Goal: Task Accomplishment & Management: Use online tool/utility

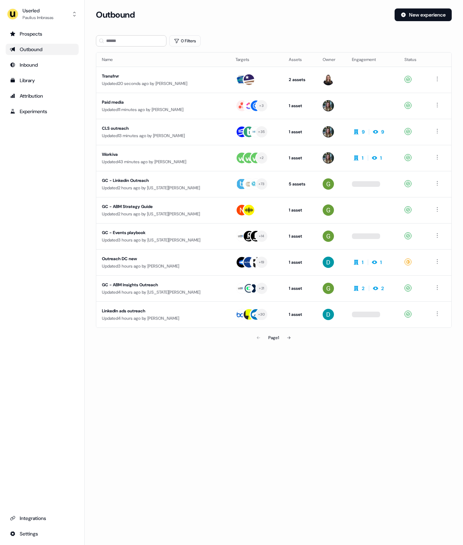
click at [334, 23] on div "Outbound New experience" at bounding box center [274, 18] width 356 height 21
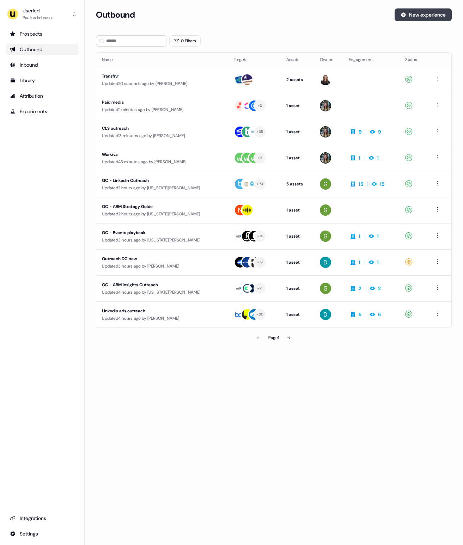
click at [424, 14] on button "New experience" at bounding box center [422, 14] width 57 height 13
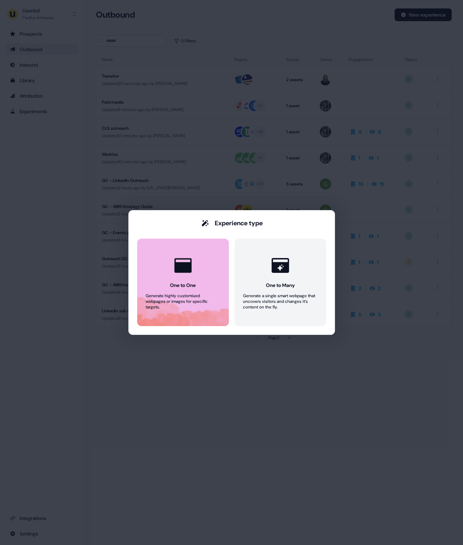
click at [209, 271] on button "One to One Generate highly customised webpages or images for specific targets." at bounding box center [183, 282] width 92 height 87
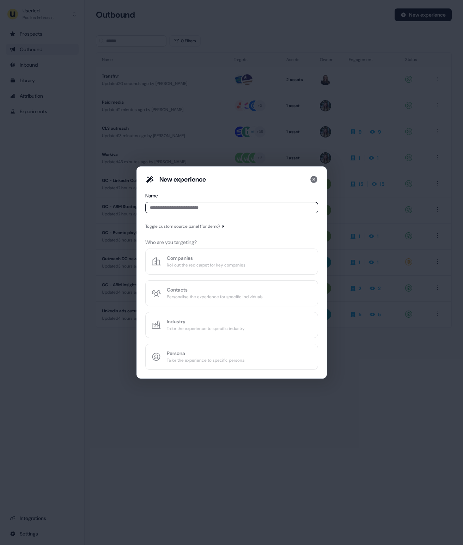
click at [191, 206] on input at bounding box center [231, 207] width 173 height 11
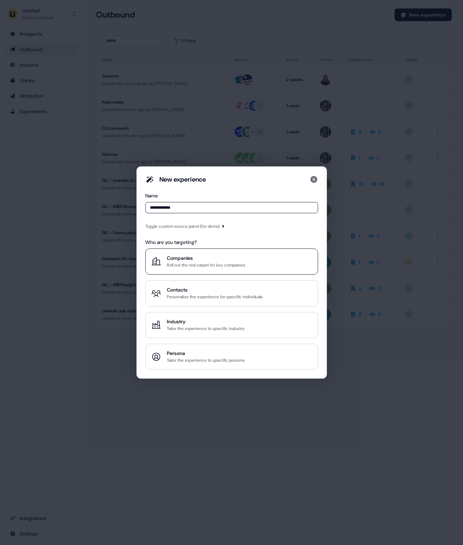
type input "**********"
click at [206, 257] on div "Companies" at bounding box center [206, 257] width 79 height 7
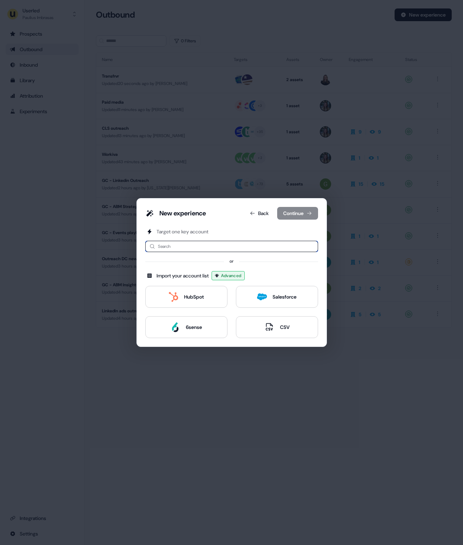
click at [180, 248] on input at bounding box center [231, 246] width 173 height 11
type input "*******"
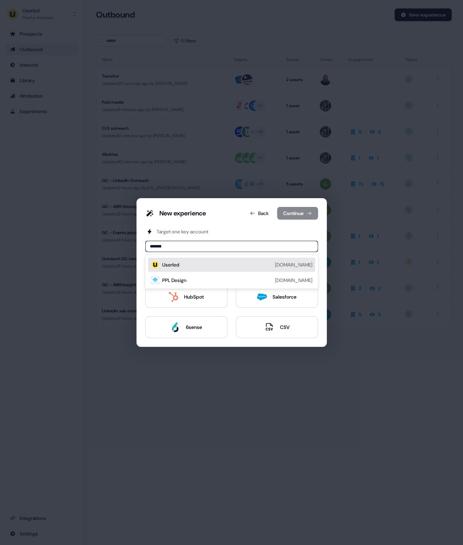
click at [178, 265] on div "Userled" at bounding box center [170, 264] width 17 height 7
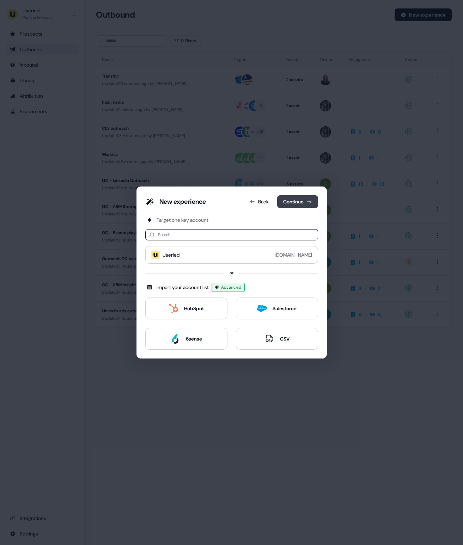
click at [294, 204] on button "Continue" at bounding box center [297, 201] width 41 height 13
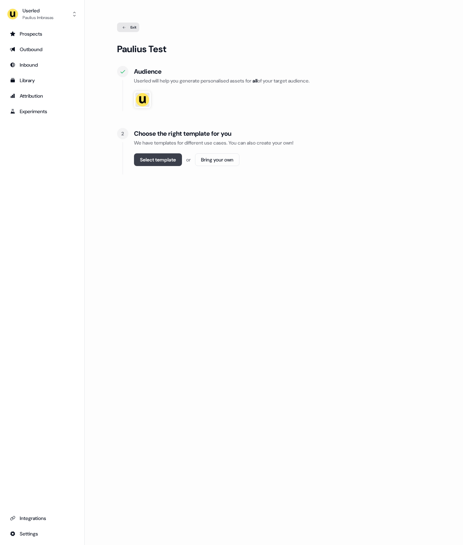
click at [153, 160] on button "Select template" at bounding box center [158, 159] width 48 height 13
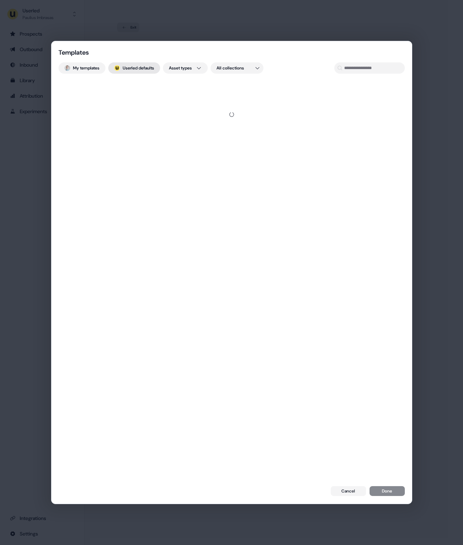
click at [143, 69] on button "; Userled defaults" at bounding box center [134, 67] width 52 height 11
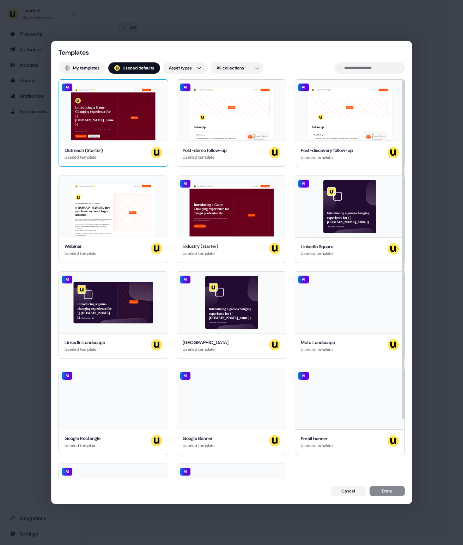
click at [142, 130] on div "Hey {{ traits.account.name }} 👋 Learn more Book a demo Introducing a Game-Chang…" at bounding box center [113, 110] width 109 height 61
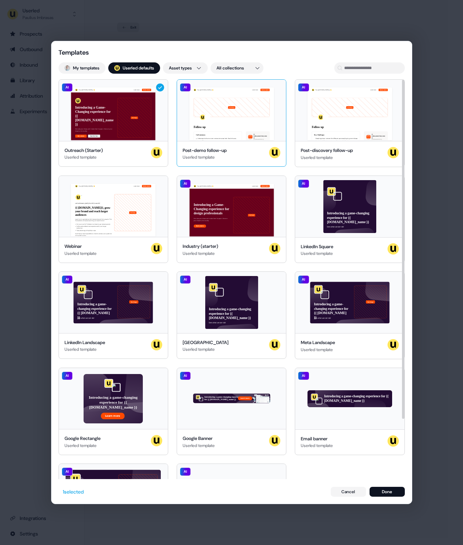
click at [212, 123] on div "Hey {{ traits.account.name }} 👋 Learn more Book a demo Your image Follow up Cal…" at bounding box center [231, 110] width 109 height 61
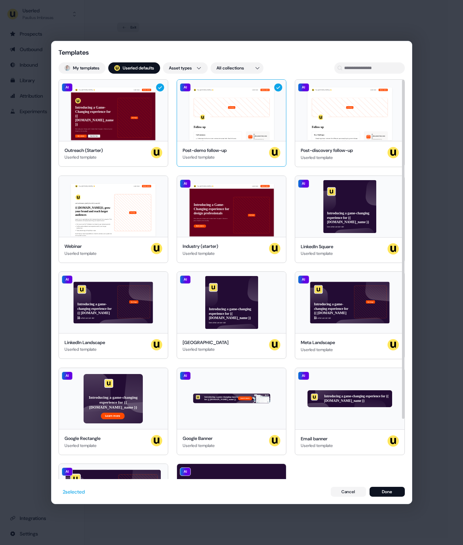
click at [227, 127] on div "Hey {{ traits.account.name }} 👋 Learn more Book a demo Your image Follow up Cal…" at bounding box center [231, 110] width 109 height 61
click at [138, 110] on div "Hey {{ traits.account.name }} 👋 Learn more Book a demo Introducing a Game-Chang…" at bounding box center [113, 110] width 109 height 61
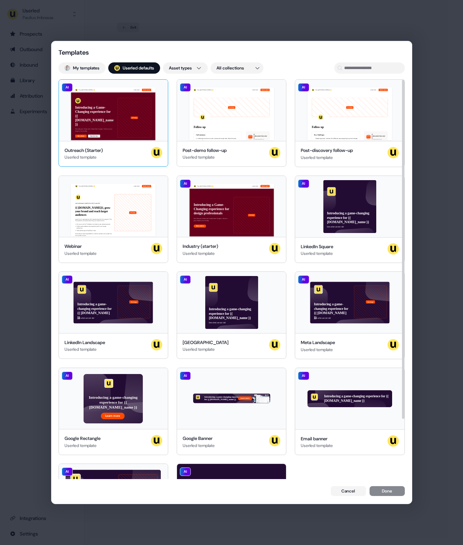
click at [133, 115] on div "Hey {{ traits.account.name }} 👋 Learn more Book a demo Introducing a Game-Chang…" at bounding box center [113, 110] width 109 height 61
click at [394, 493] on button "Done" at bounding box center [386, 492] width 35 height 10
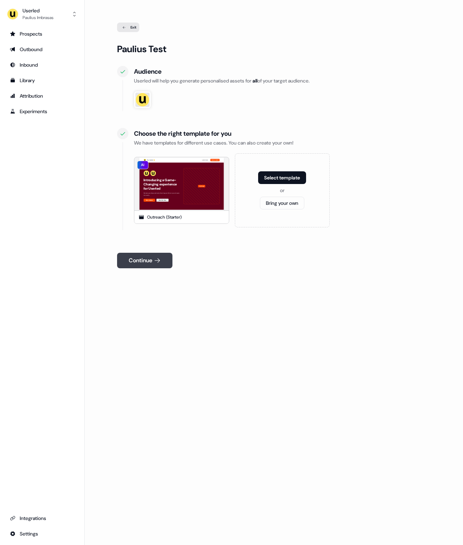
click at [158, 258] on icon at bounding box center [157, 260] width 7 height 7
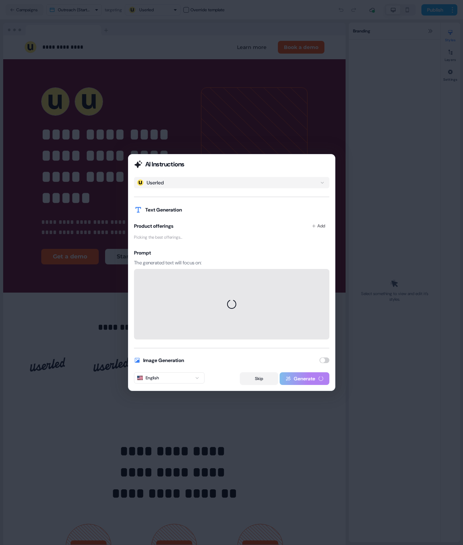
click at [258, 380] on button "Skip" at bounding box center [259, 378] width 38 height 13
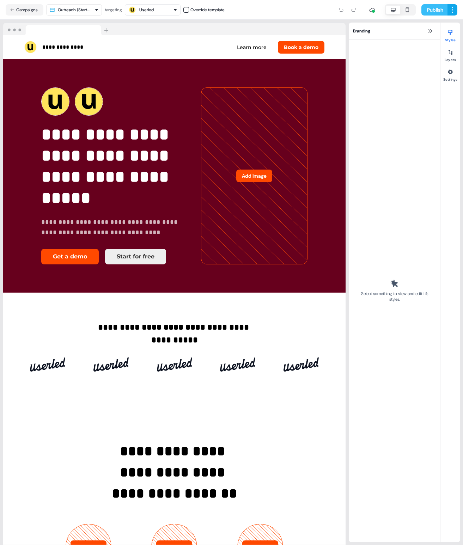
click at [434, 8] on button "Publish" at bounding box center [434, 9] width 26 height 11
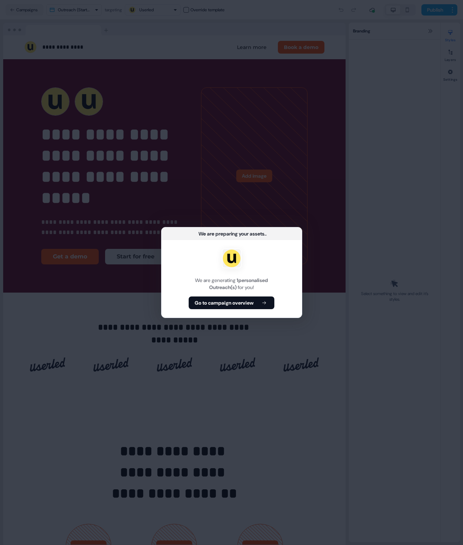
click at [230, 311] on div "We are generating 1 personalised Outreach(s) for you! Go to campaign overview" at bounding box center [231, 279] width 140 height 78
click at [232, 307] on button "Go to campaign overview" at bounding box center [232, 302] width 86 height 13
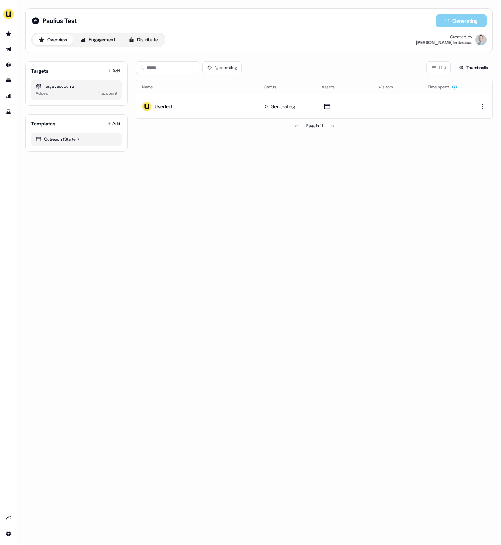
click at [402, 163] on div "Paulius Test Generating Overview Engagement Distribute Created by Paulius Imbra…" at bounding box center [259, 272] width 484 height 545
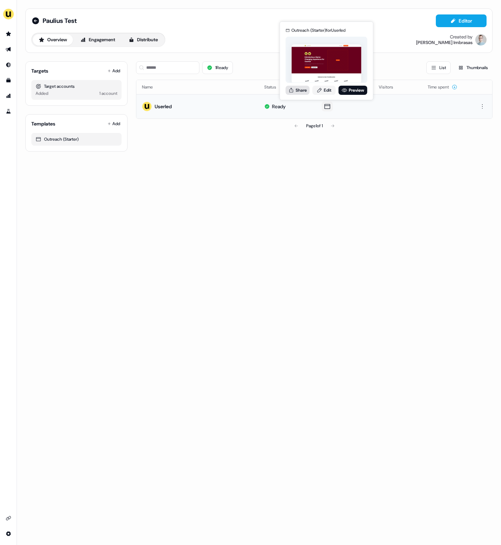
click at [295, 91] on button "Share" at bounding box center [298, 90] width 24 height 9
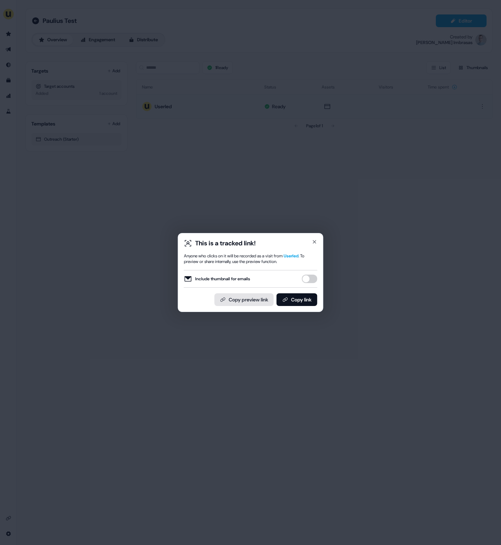
click at [246, 298] on button "Copy preview link" at bounding box center [244, 299] width 59 height 13
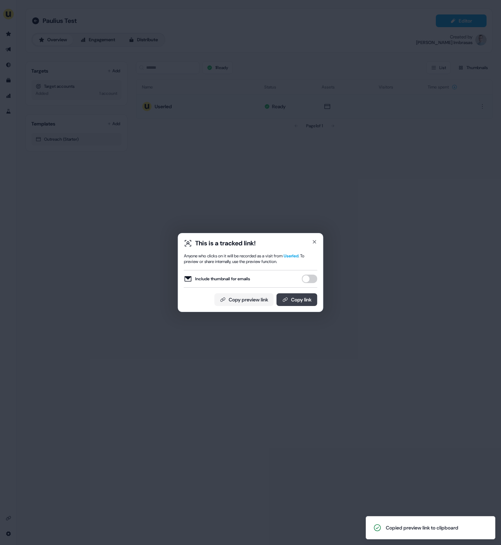
click at [303, 299] on button "Copy link" at bounding box center [297, 299] width 41 height 13
click at [422, 226] on div "This is a tracked link! Anyone who clicks on it will be recorded as a visit fro…" at bounding box center [250, 272] width 501 height 545
